Goal: Information Seeking & Learning: Learn about a topic

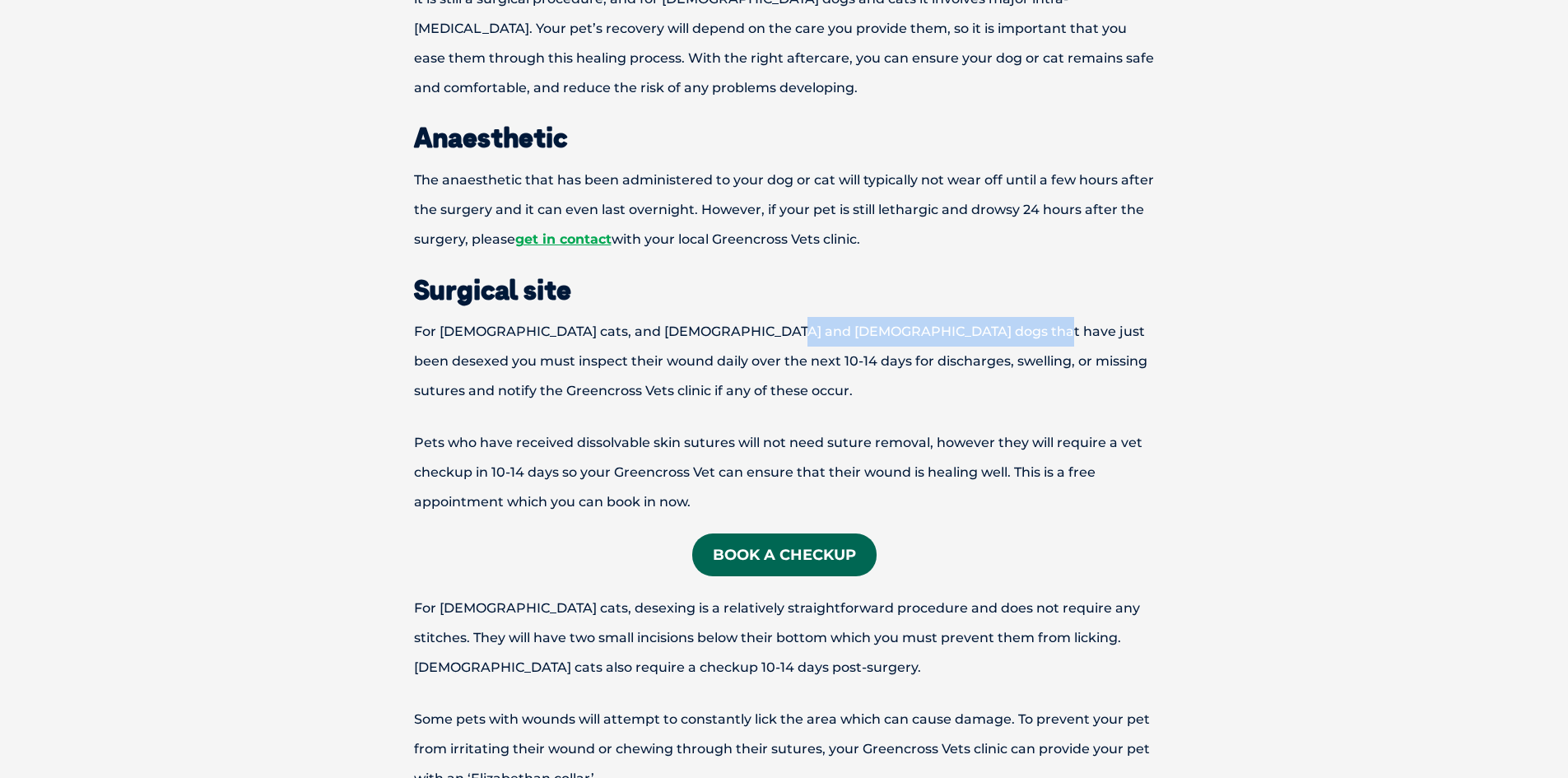
drag, startPoint x: 750, startPoint y: 334, endPoint x: 1001, endPoint y: 336, distance: 251.0
click at [1001, 336] on p "For [DEMOGRAPHIC_DATA] cats, and [DEMOGRAPHIC_DATA] and [DEMOGRAPHIC_DATA] dogs…" at bounding box center [784, 361] width 856 height 89
click at [1002, 327] on p "For [DEMOGRAPHIC_DATA] cats, and [DEMOGRAPHIC_DATA] and [DEMOGRAPHIC_DATA] dogs…" at bounding box center [784, 361] width 856 height 89
drag, startPoint x: 975, startPoint y: 333, endPoint x: 669, endPoint y: 345, distance: 306.2
click at [671, 345] on p "For [DEMOGRAPHIC_DATA] cats, and [DEMOGRAPHIC_DATA] and [DEMOGRAPHIC_DATA] dogs…" at bounding box center [784, 361] width 856 height 89
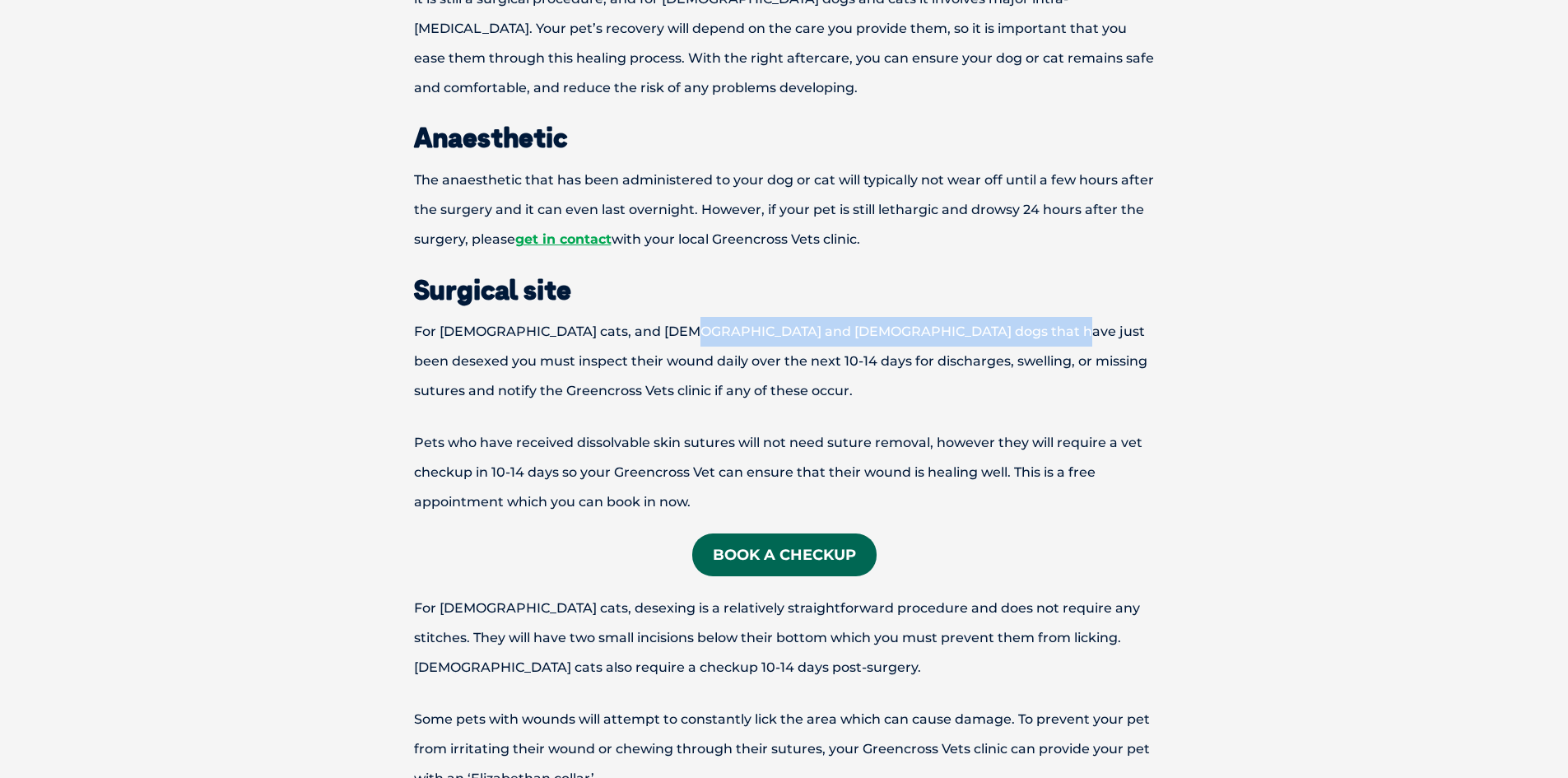
click at [667, 343] on p "For [DEMOGRAPHIC_DATA] cats, and [DEMOGRAPHIC_DATA] and [DEMOGRAPHIC_DATA] dogs…" at bounding box center [784, 361] width 856 height 89
drag, startPoint x: 665, startPoint y: 328, endPoint x: 744, endPoint y: 332, distance: 79.1
click at [744, 332] on p "For [DEMOGRAPHIC_DATA] cats, and [DEMOGRAPHIC_DATA] and [DEMOGRAPHIC_DATA] dogs…" at bounding box center [784, 361] width 856 height 89
drag, startPoint x: 681, startPoint y: 335, endPoint x: 766, endPoint y: 336, distance: 85.0
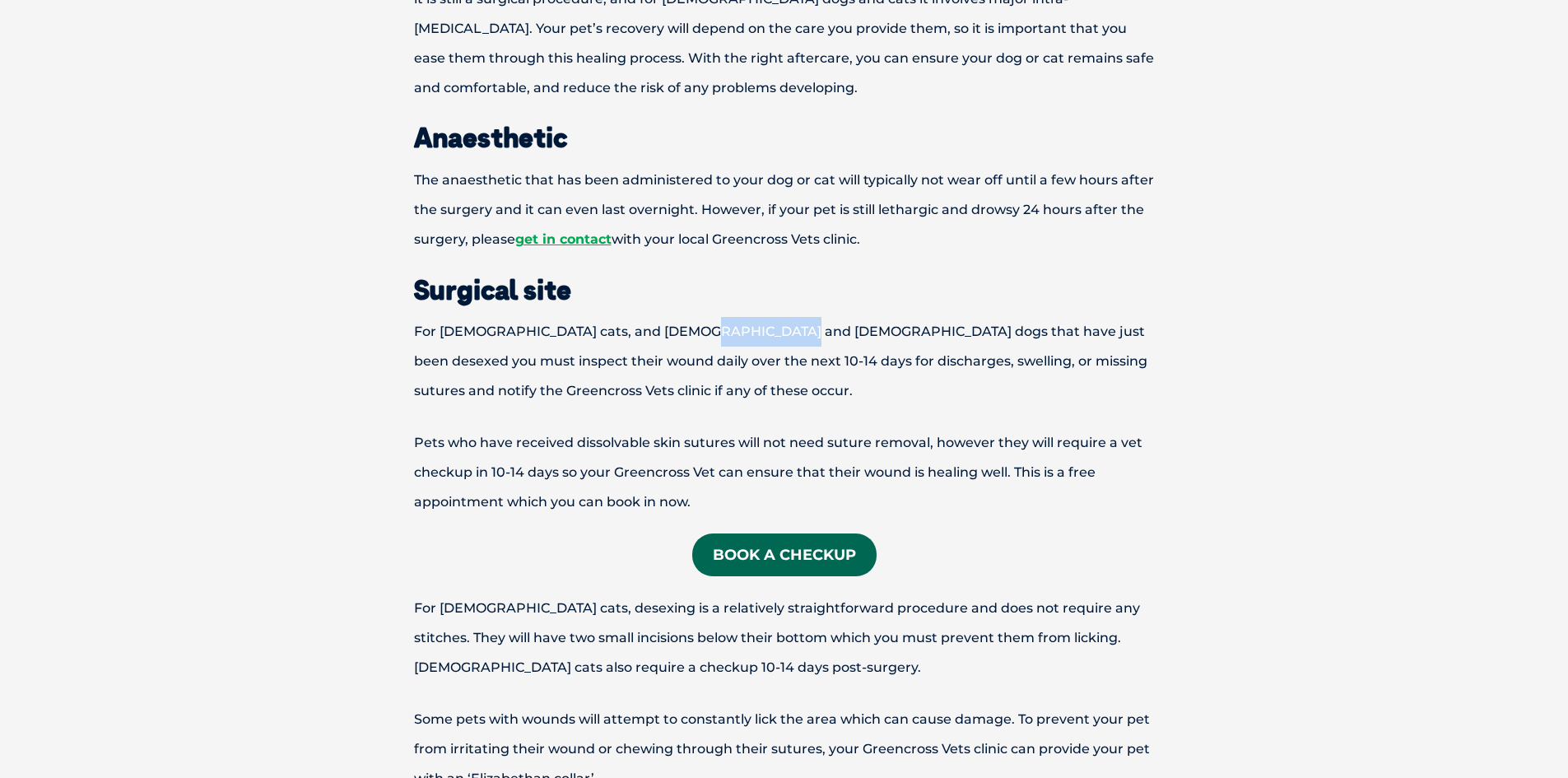
click at [766, 336] on p "For [DEMOGRAPHIC_DATA] cats, and [DEMOGRAPHIC_DATA] and [DEMOGRAPHIC_DATA] dogs…" at bounding box center [784, 361] width 856 height 89
drag, startPoint x: 766, startPoint y: 336, endPoint x: 773, endPoint y: 327, distance: 11.4
click at [765, 336] on p "For [DEMOGRAPHIC_DATA] cats, and [DEMOGRAPHIC_DATA] and [DEMOGRAPHIC_DATA] dogs…" at bounding box center [784, 361] width 856 height 89
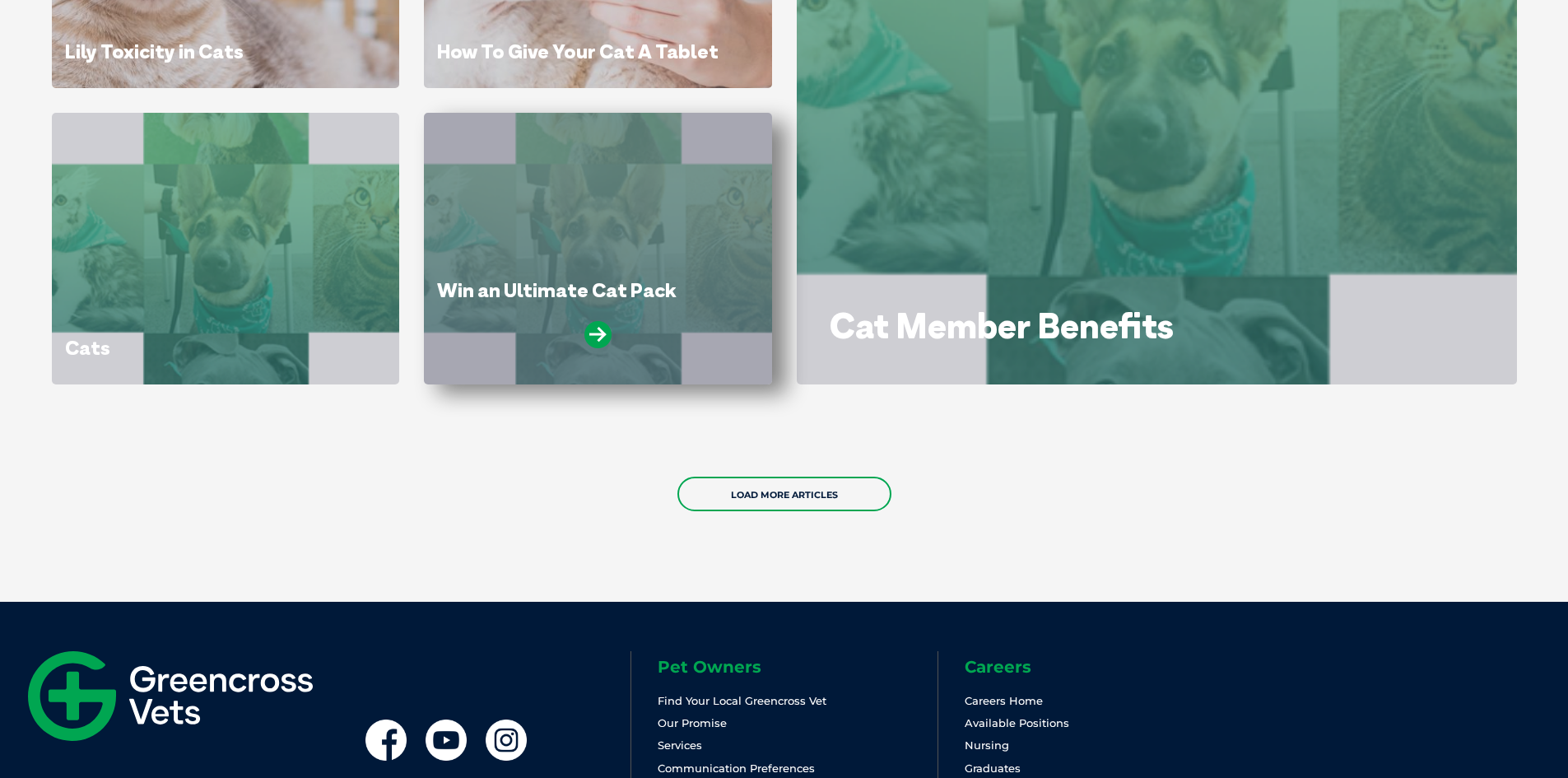
scroll to position [1254, 0]
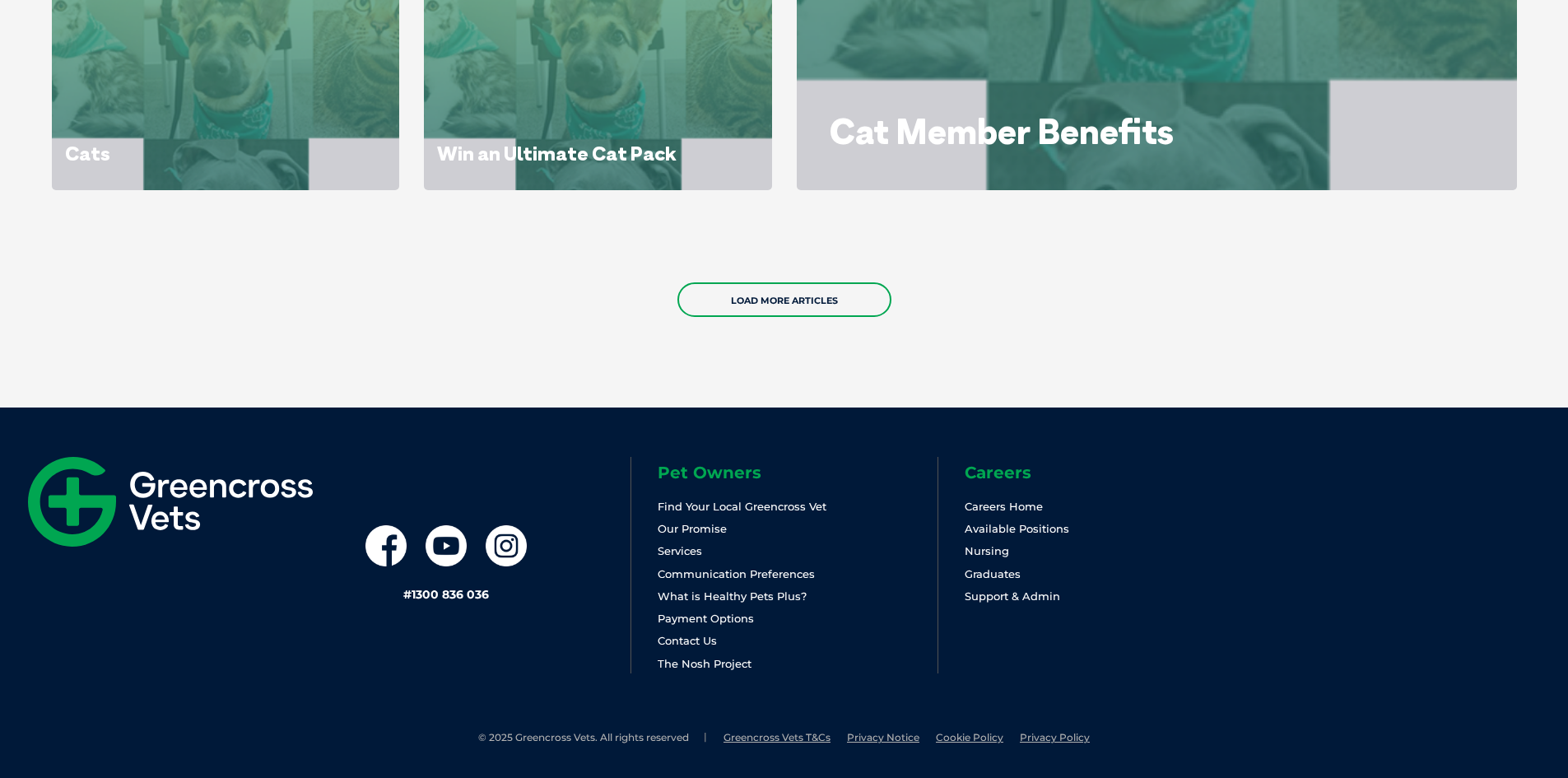
click at [1252, 513] on div "Pet Owners Find Your Local Greencross Vet Our Promise Services Communication Pr…" at bounding box center [1091, 565] width 921 height 217
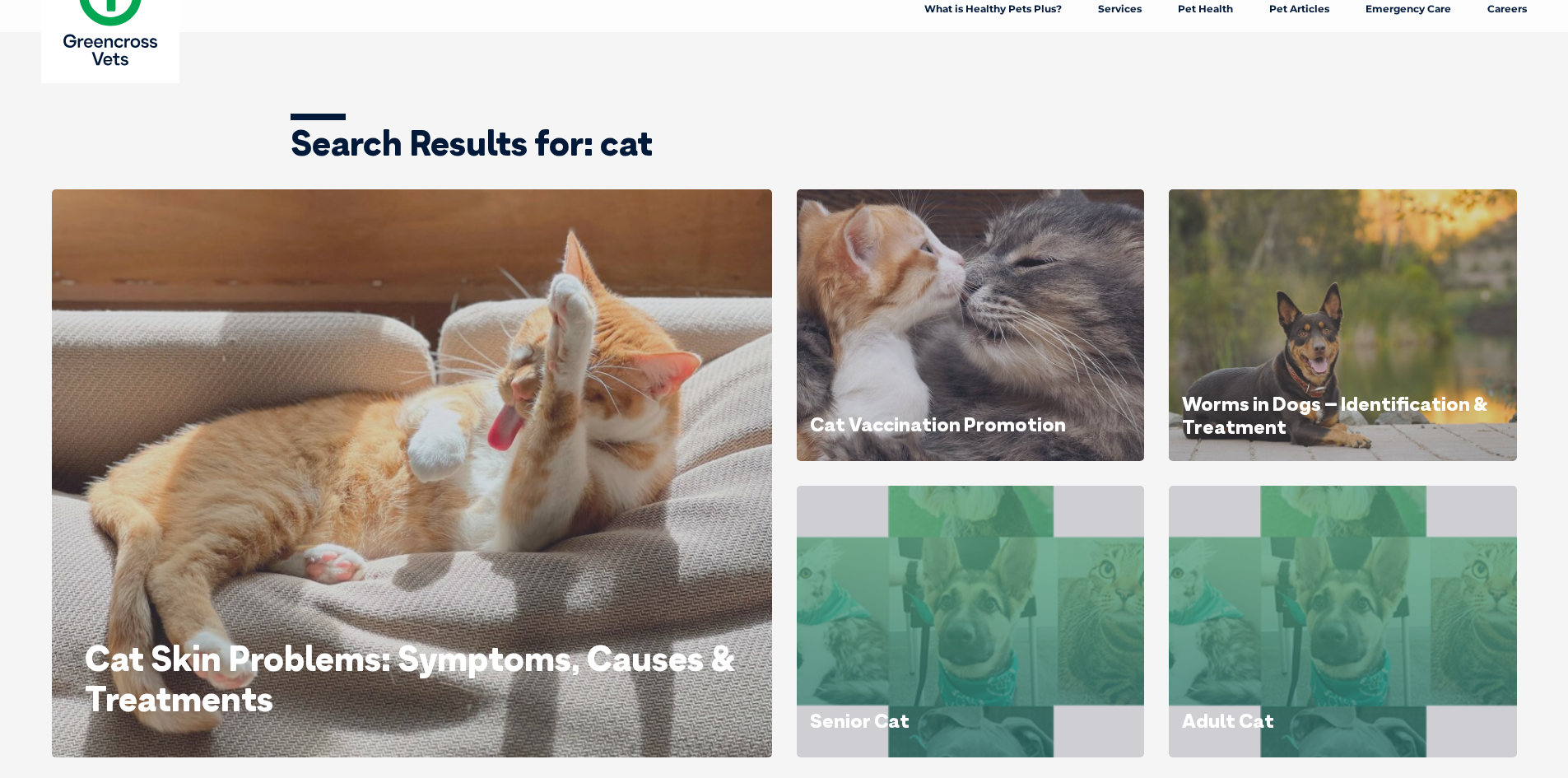
scroll to position [82, 0]
